Goal: Task Accomplishment & Management: Complete application form

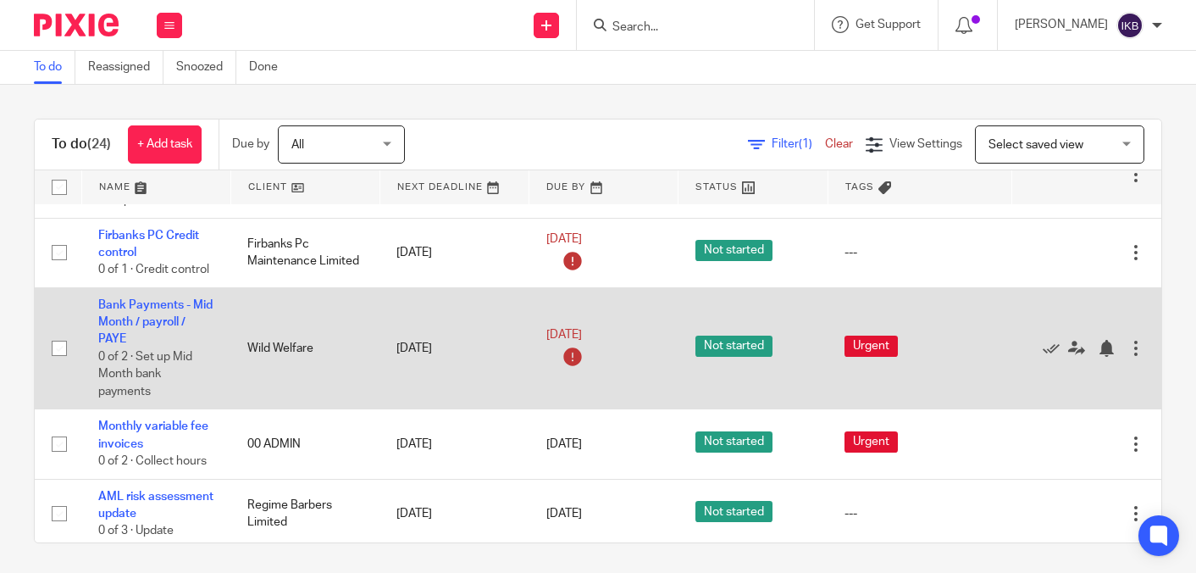
scroll to position [791, 0]
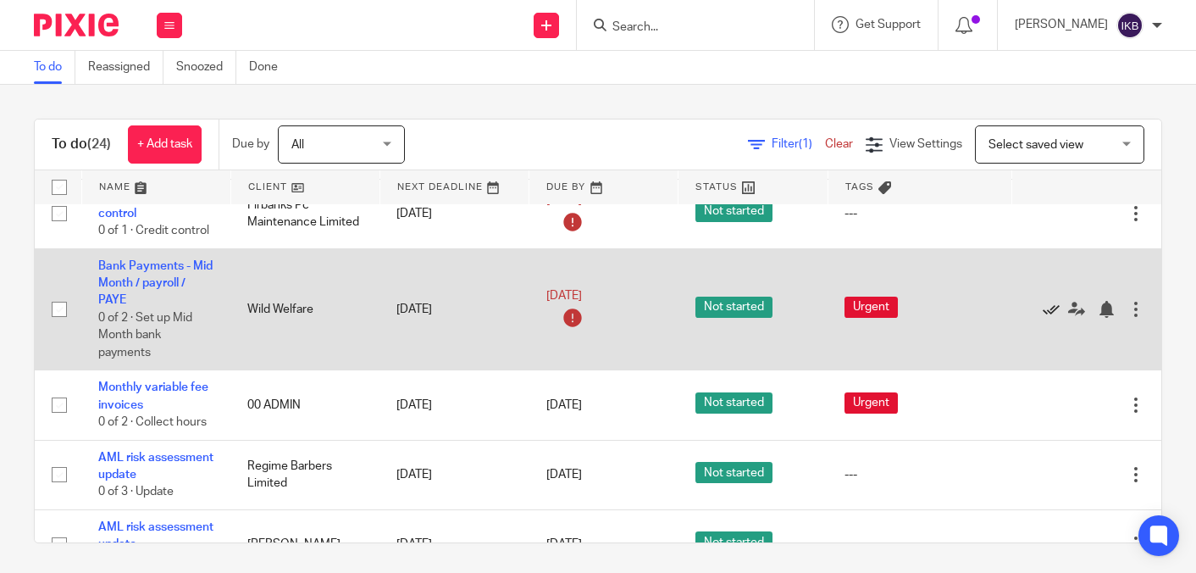
click at [1050, 318] on icon at bounding box center [1051, 309] width 17 height 17
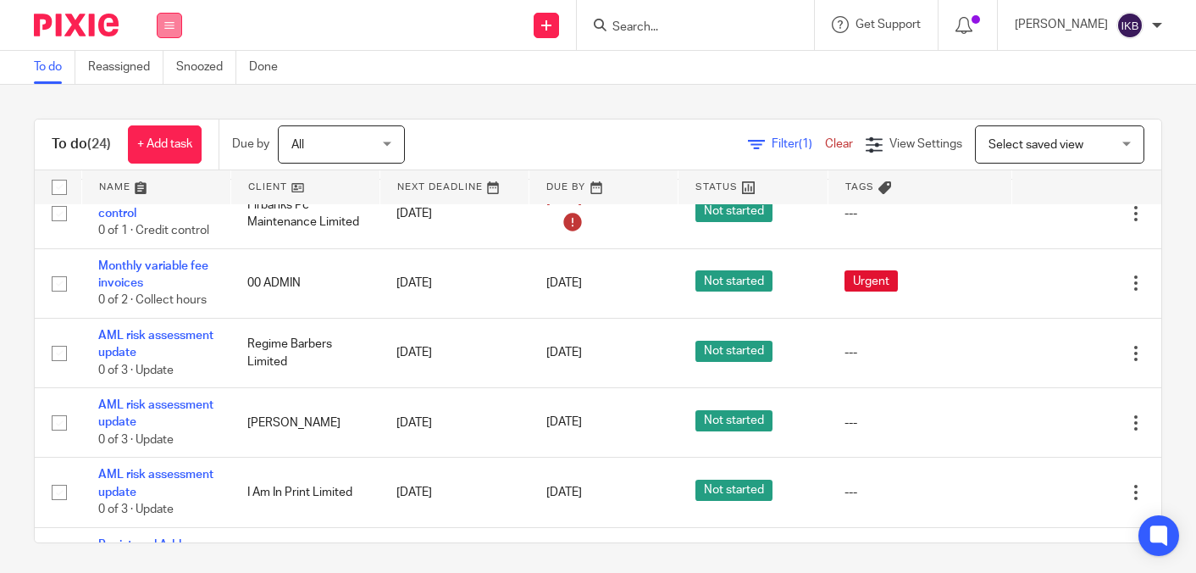
click at [167, 29] on icon at bounding box center [169, 25] width 10 height 10
click at [435, 43] on div "Send new email Create task Add client Get Support Contact via email Check our d…" at bounding box center [697, 25] width 997 height 50
click at [534, 30] on link at bounding box center [546, 25] width 25 height 25
click at [512, 100] on link "Create task" at bounding box center [509, 103] width 104 height 25
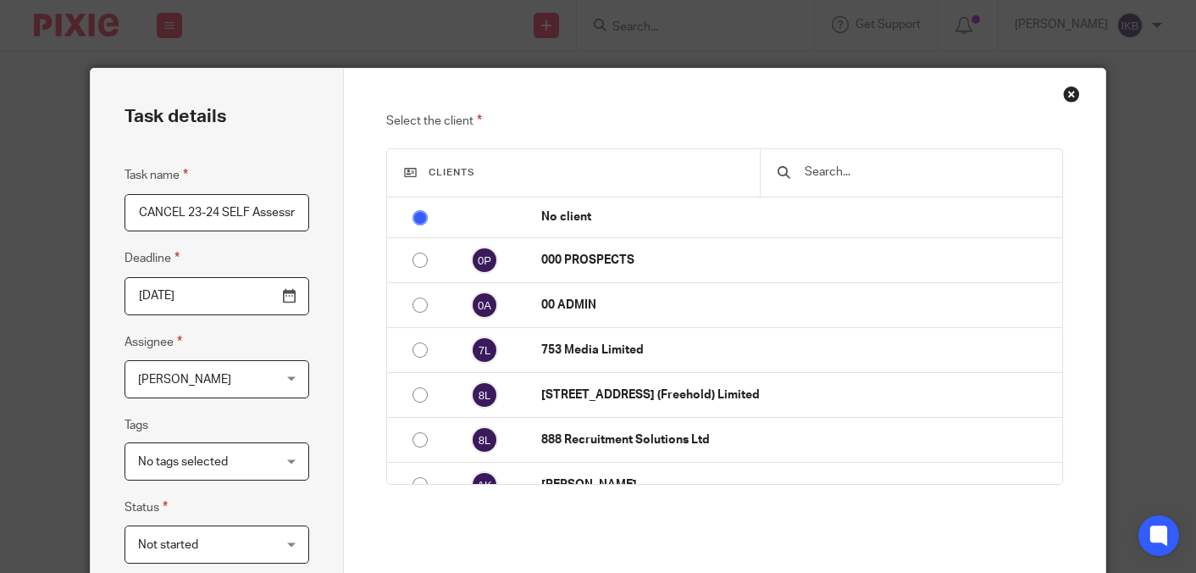
type input "CANCEL 23-24 SELF Assessments"
click at [296, 288] on input "2025-08-14" at bounding box center [218, 296] width 186 height 38
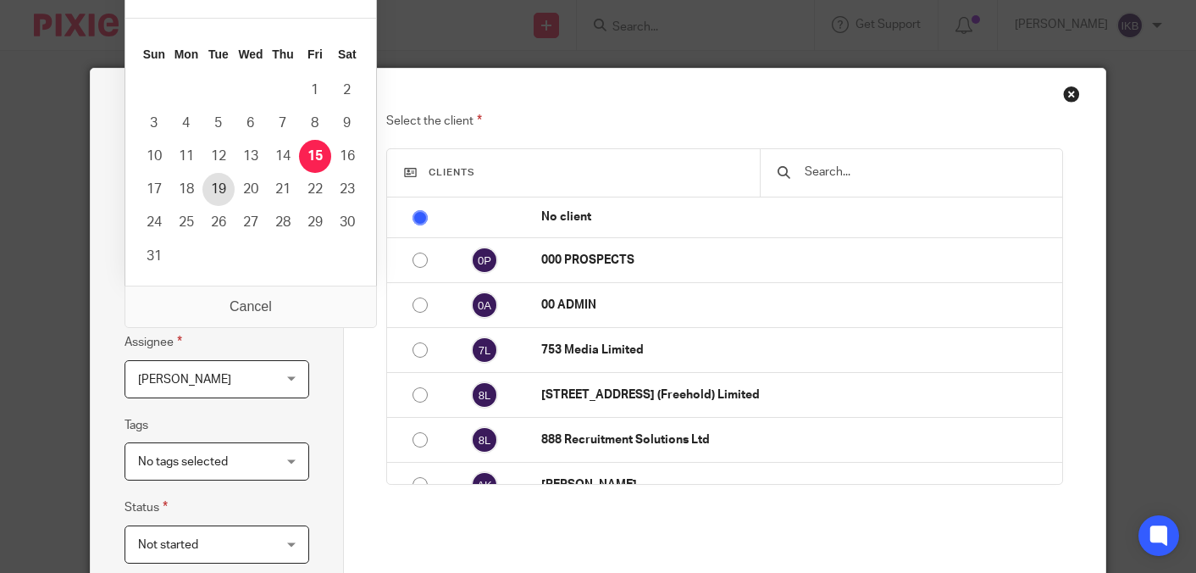
type input "2025-08-18"
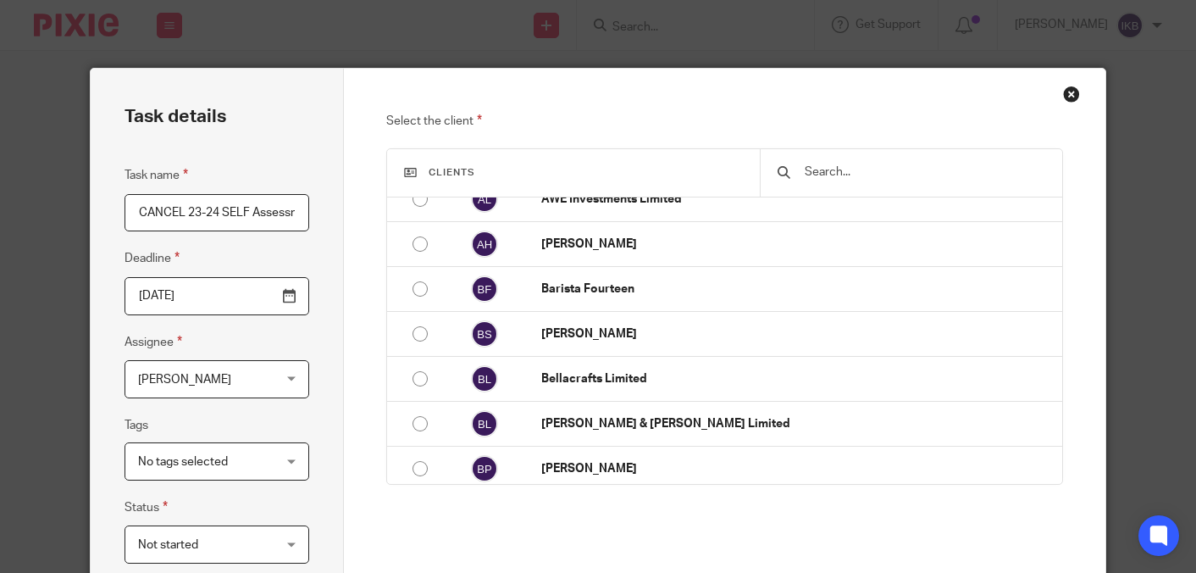
scroll to position [107, 0]
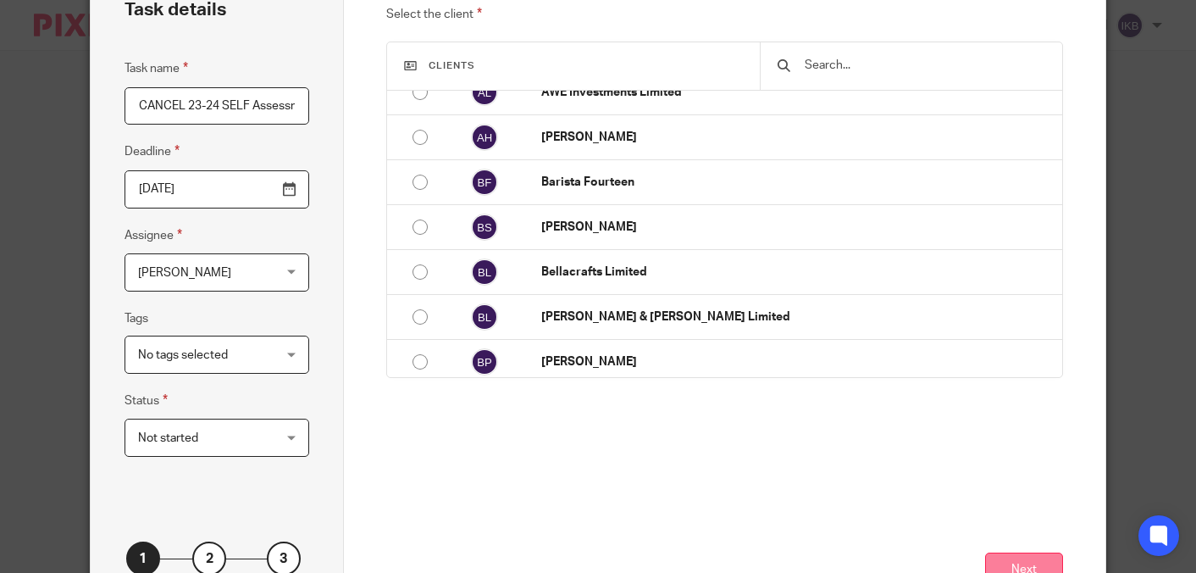
click at [1002, 563] on button "Next" at bounding box center [1024, 570] width 78 height 36
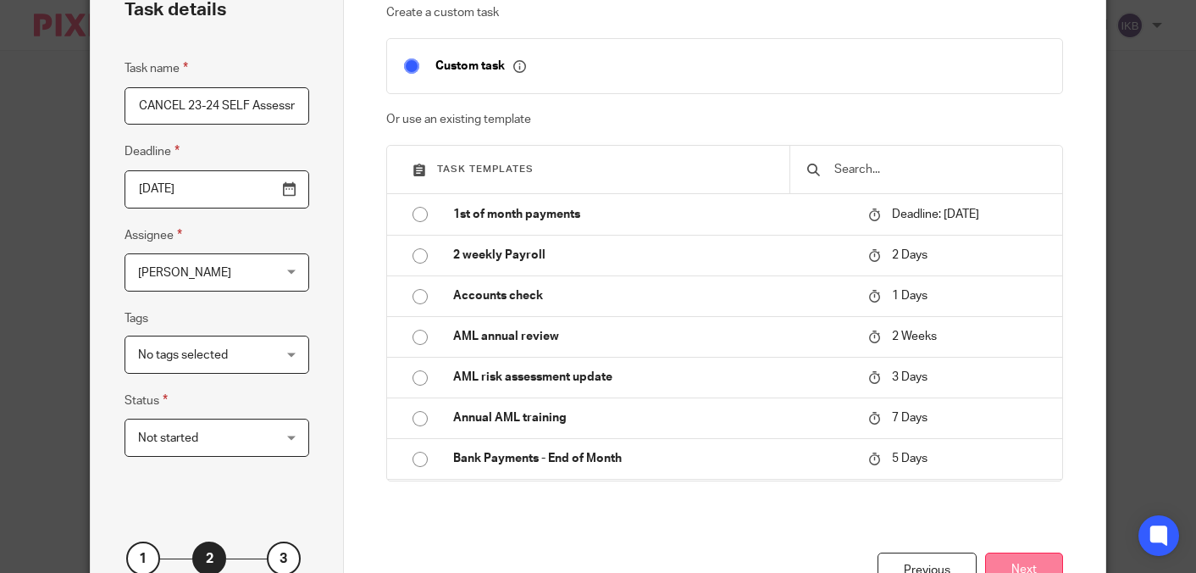
click at [1022, 569] on button "Next" at bounding box center [1024, 570] width 78 height 36
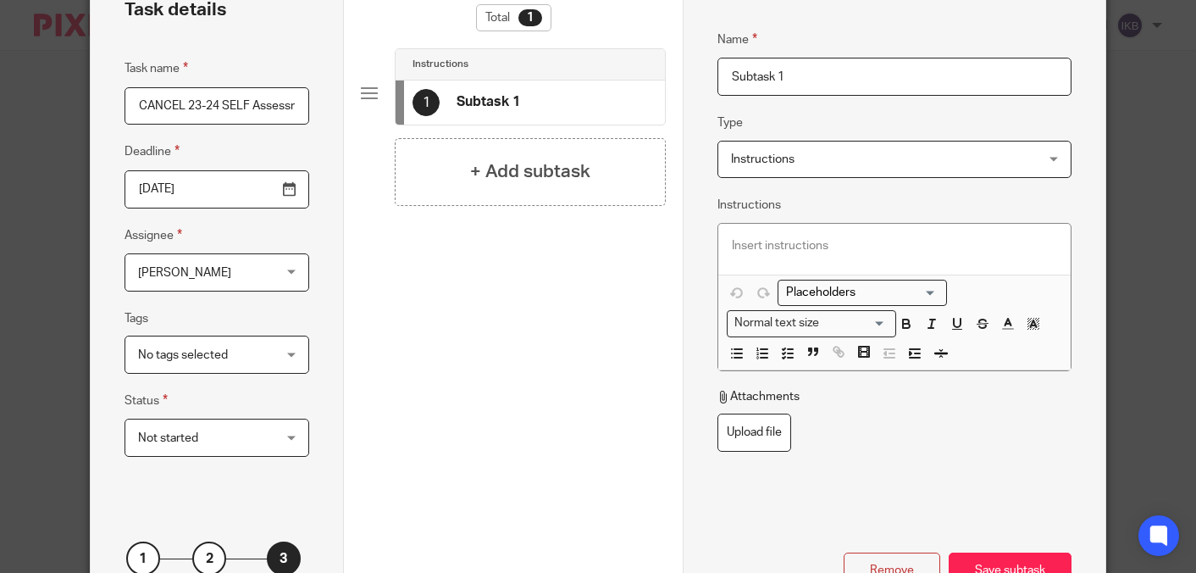
click at [868, 79] on input "Subtask 1" at bounding box center [894, 77] width 354 height 38
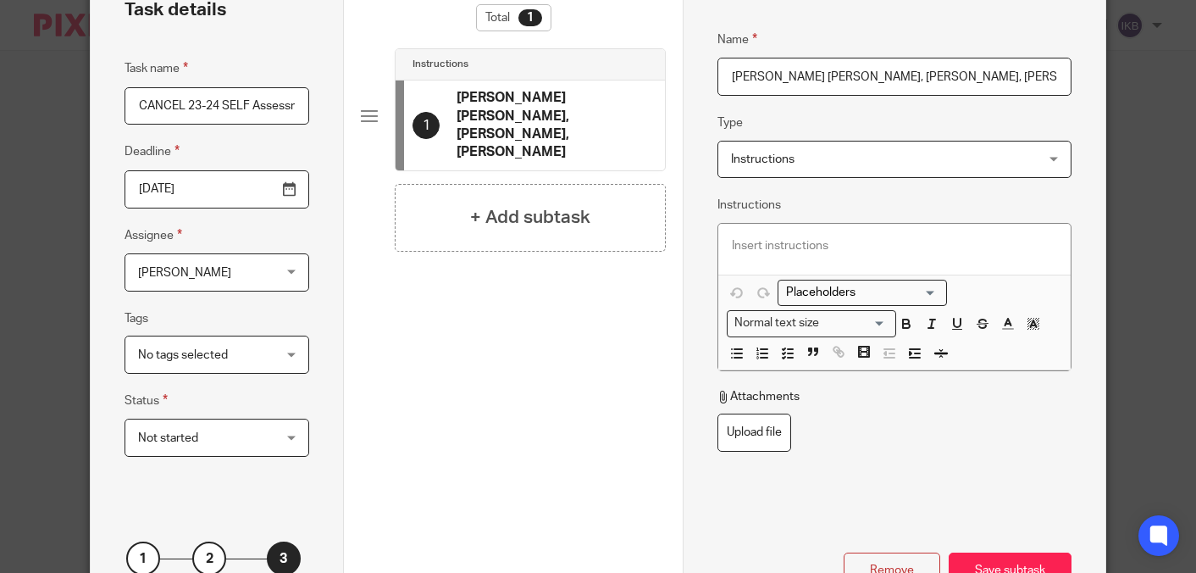
scroll to position [181, 0]
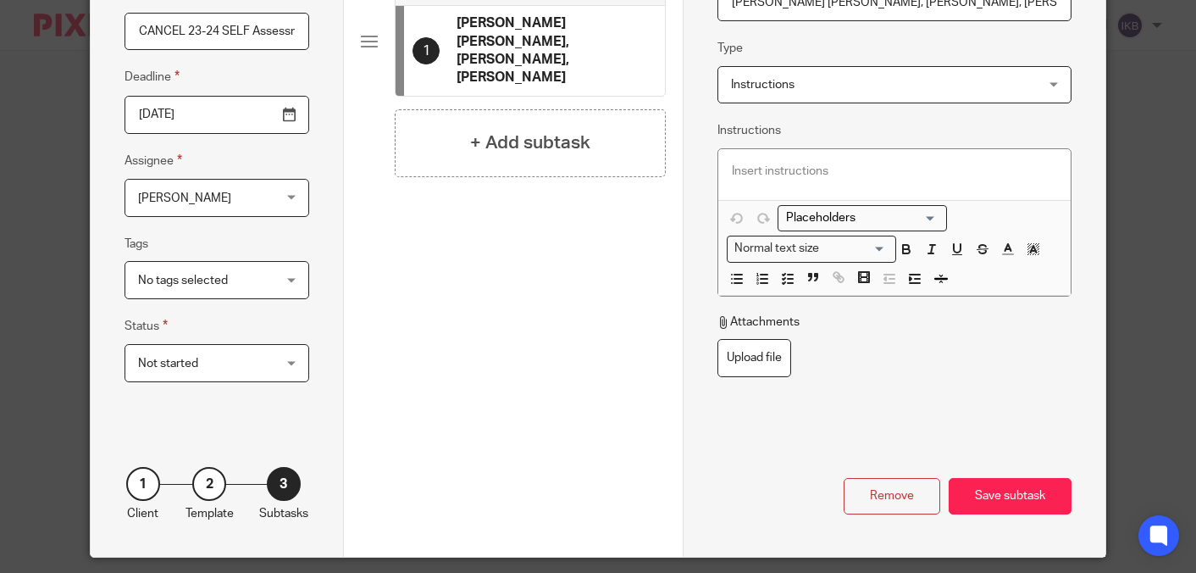
type input "Connor Knowlson, Jay White, Paul Niewczas"
click at [821, 170] on p at bounding box center [894, 171] width 325 height 17
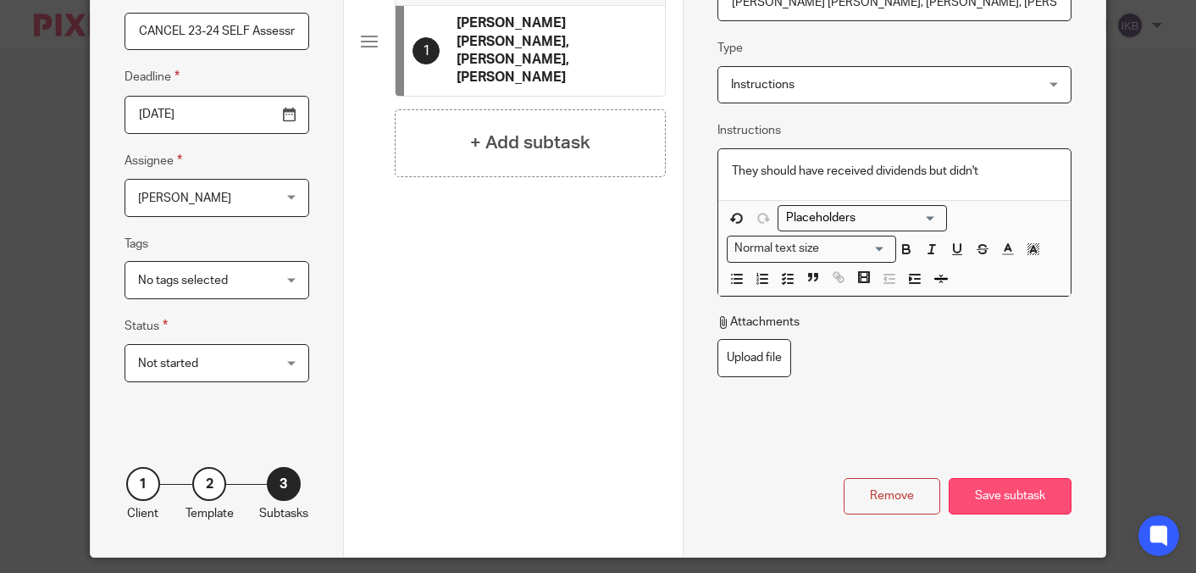
click at [1011, 496] on div "Save subtask" at bounding box center [1010, 496] width 123 height 36
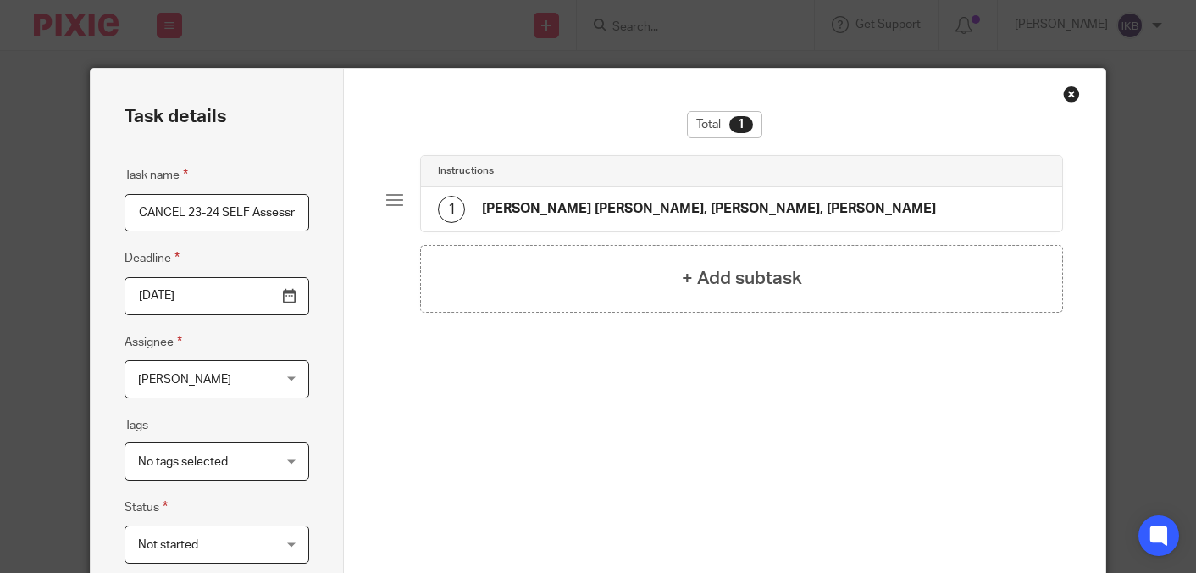
scroll to position [0, 0]
click at [795, 211] on div "1 Connor Knowlson, Jay White, Paul Niewczas" at bounding box center [741, 209] width 641 height 44
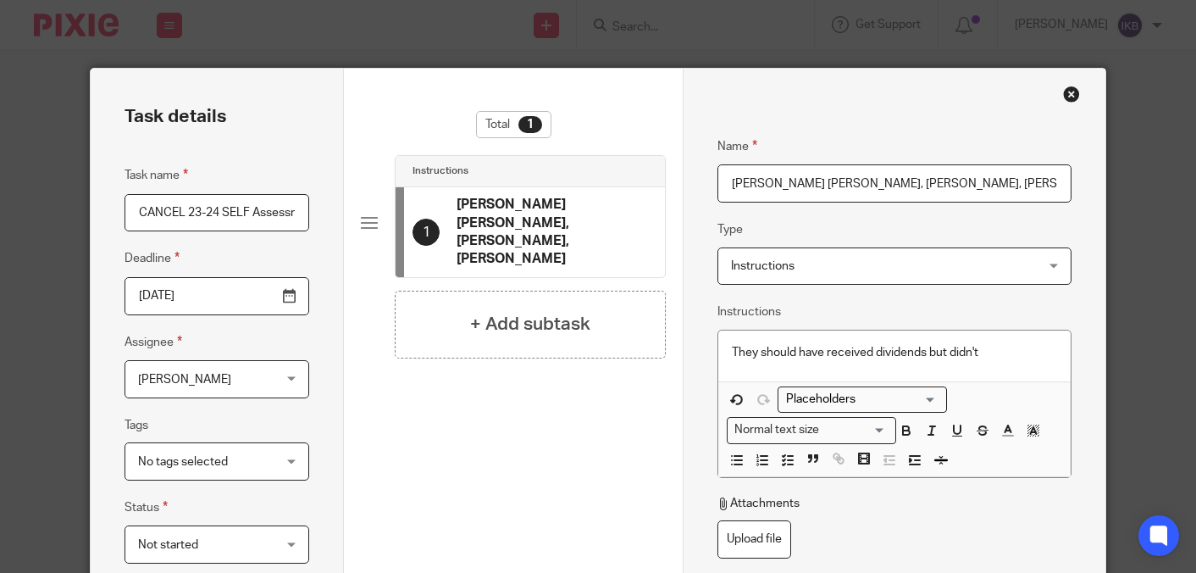
click at [1010, 346] on p "They should have received dividends but didn't" at bounding box center [894, 352] width 325 height 17
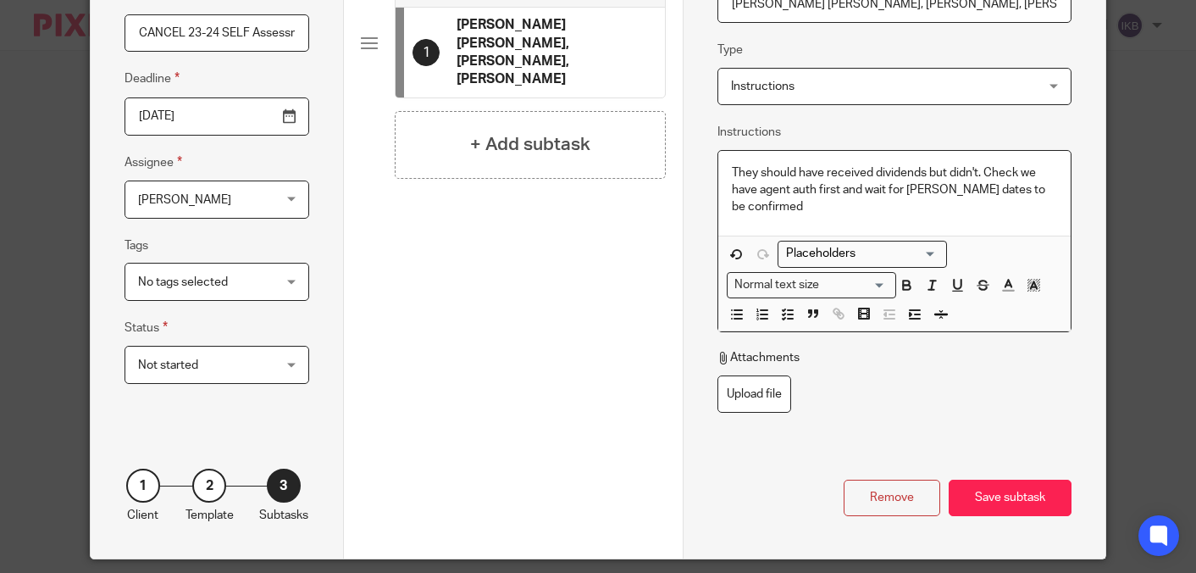
scroll to position [186, 0]
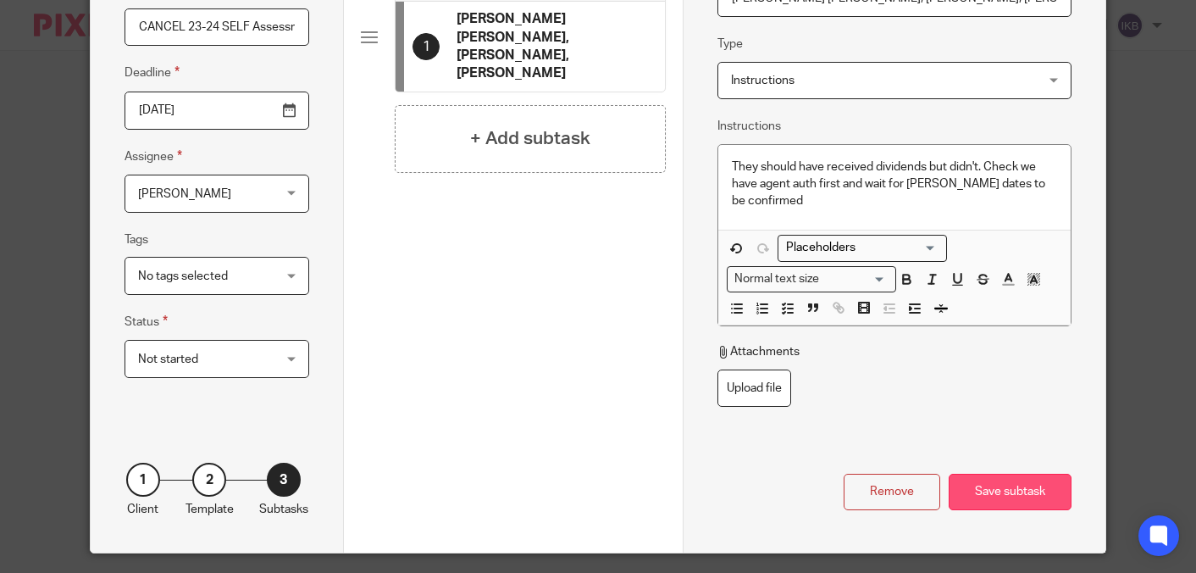
click at [1026, 497] on div "Save subtask" at bounding box center [1010, 492] width 123 height 36
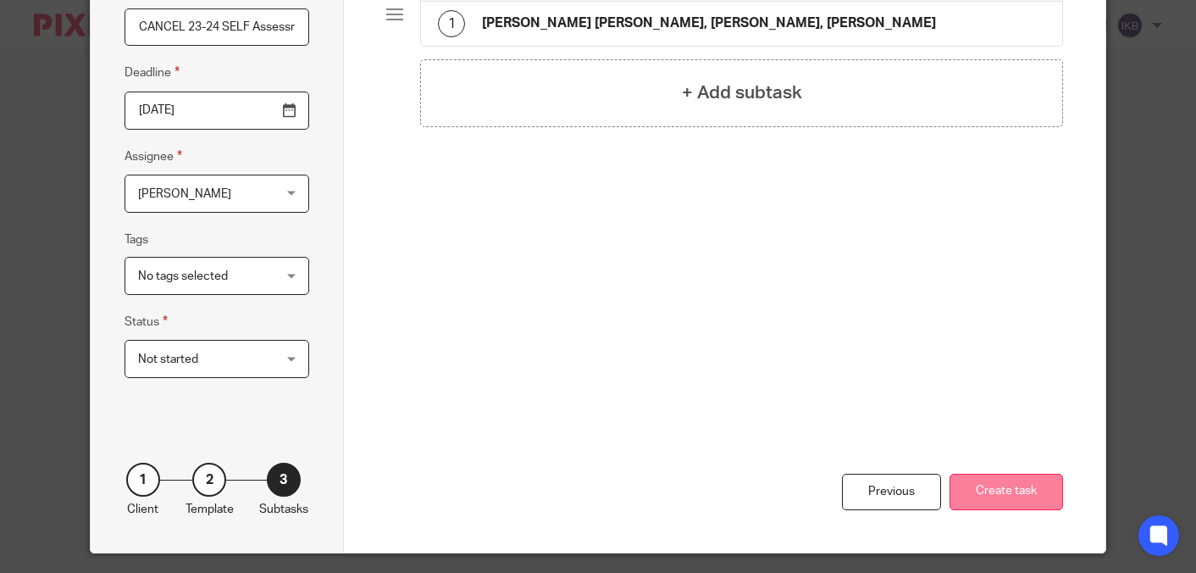
click at [1007, 491] on button "Create task" at bounding box center [1007, 492] width 114 height 36
click at [971, 487] on button "Create task" at bounding box center [1007, 492] width 114 height 36
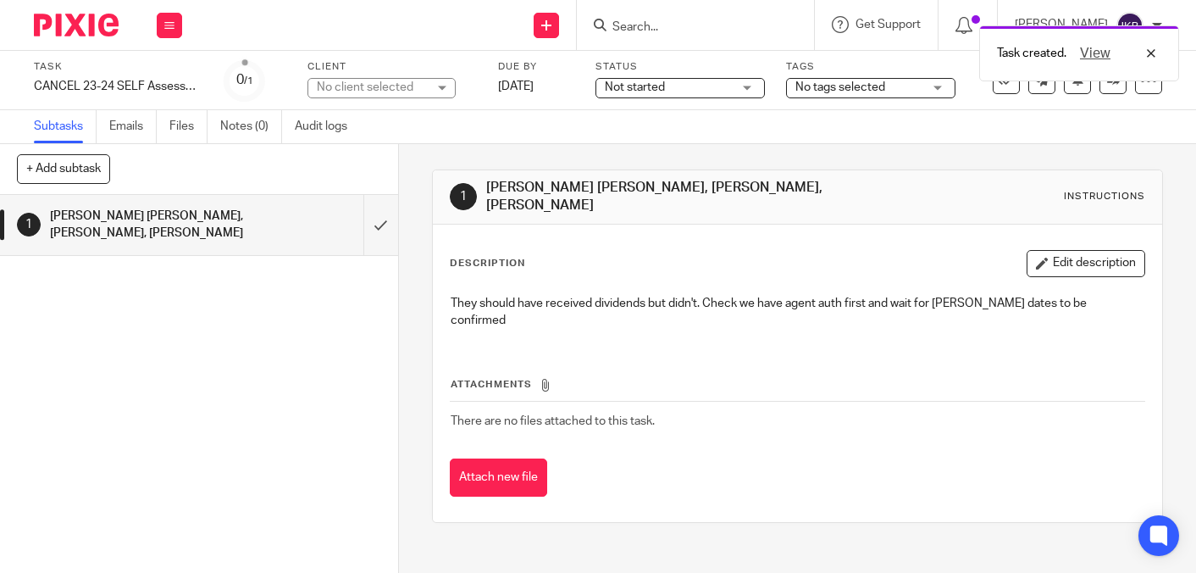
click at [98, 30] on img at bounding box center [76, 25] width 85 height 23
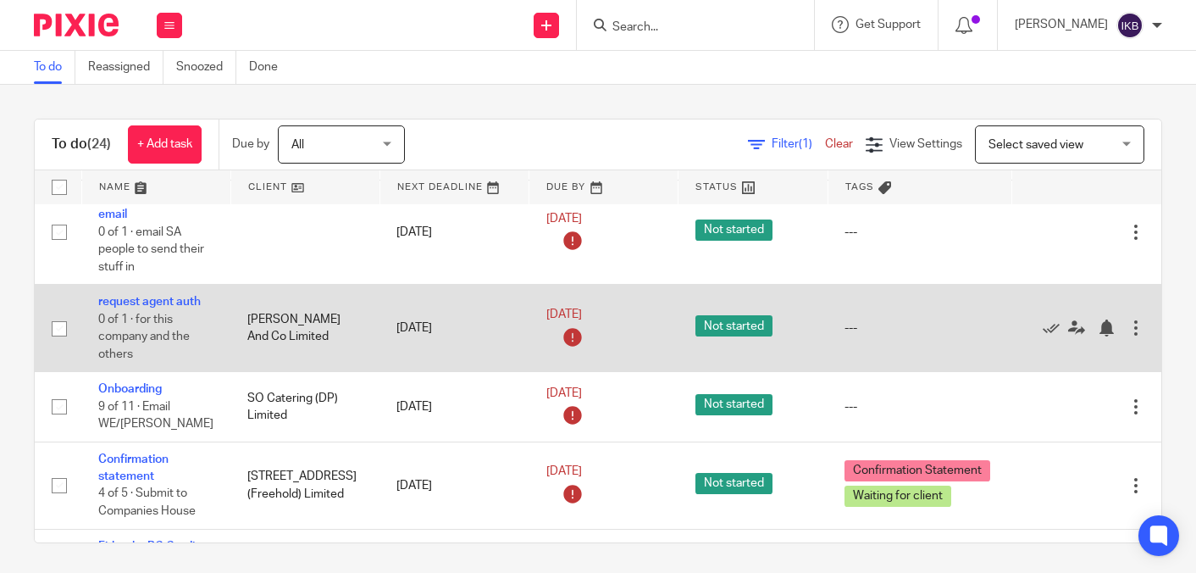
scroll to position [463, 0]
